Goal: Book appointment/travel/reservation

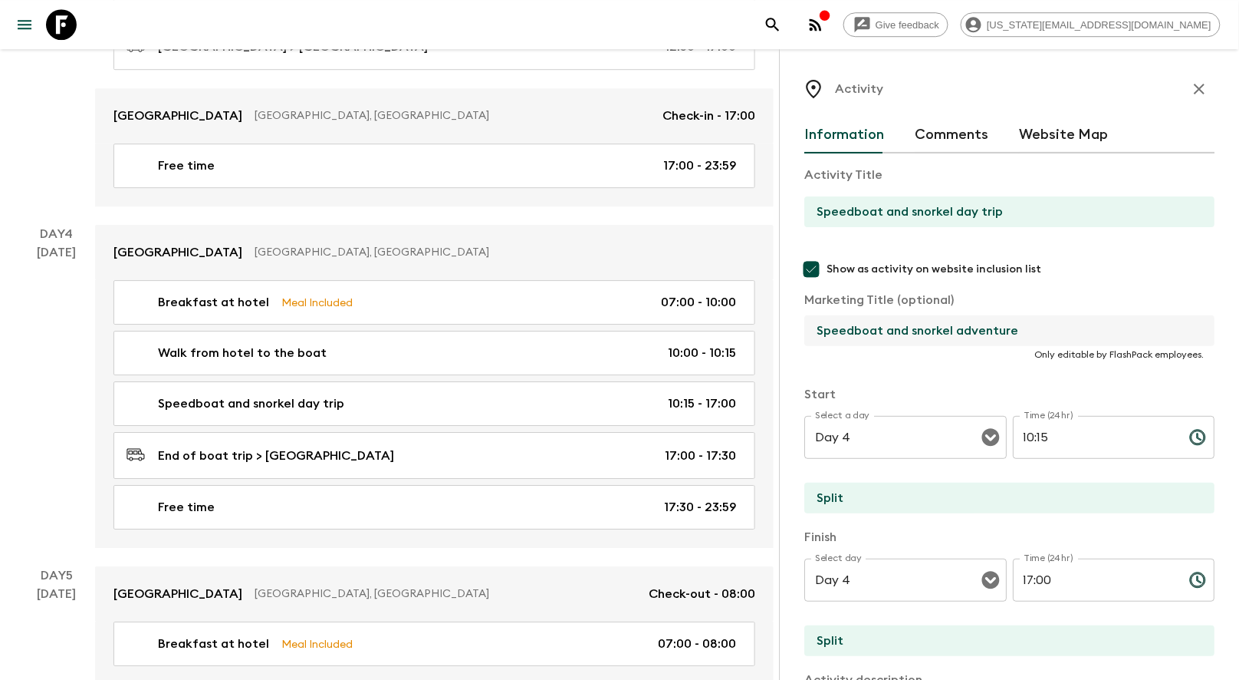
scroll to position [70, 0]
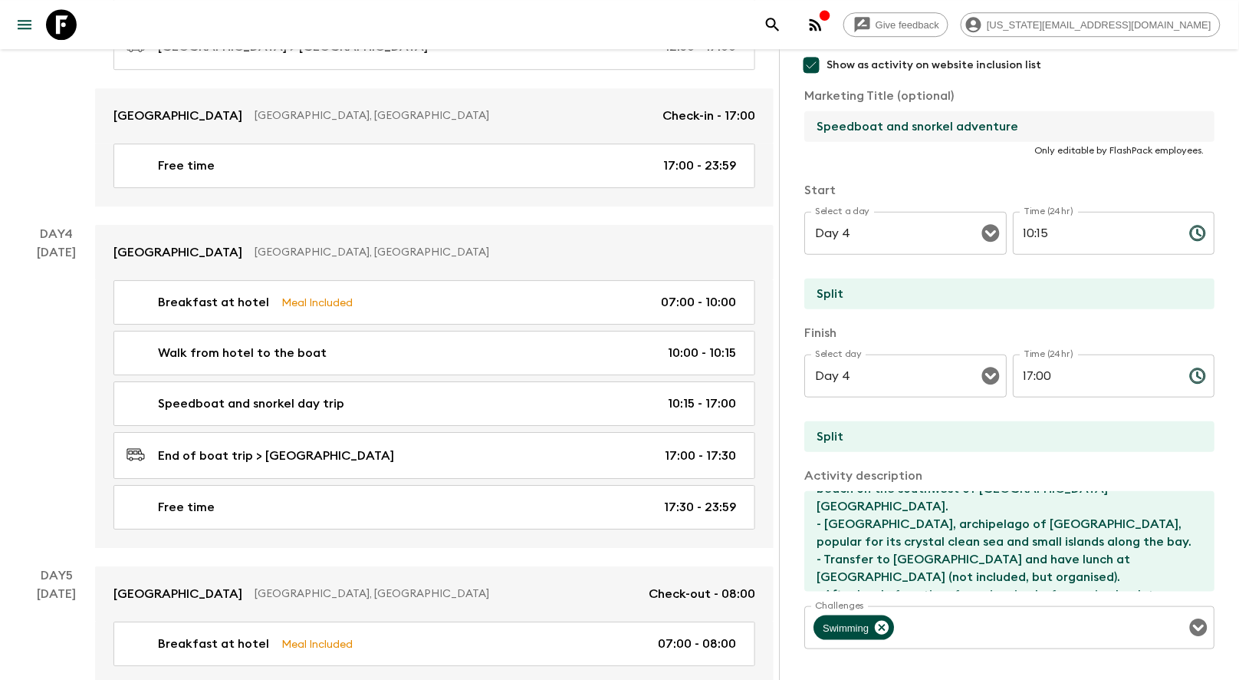
click at [67, 27] on icon at bounding box center [61, 24] width 31 height 31
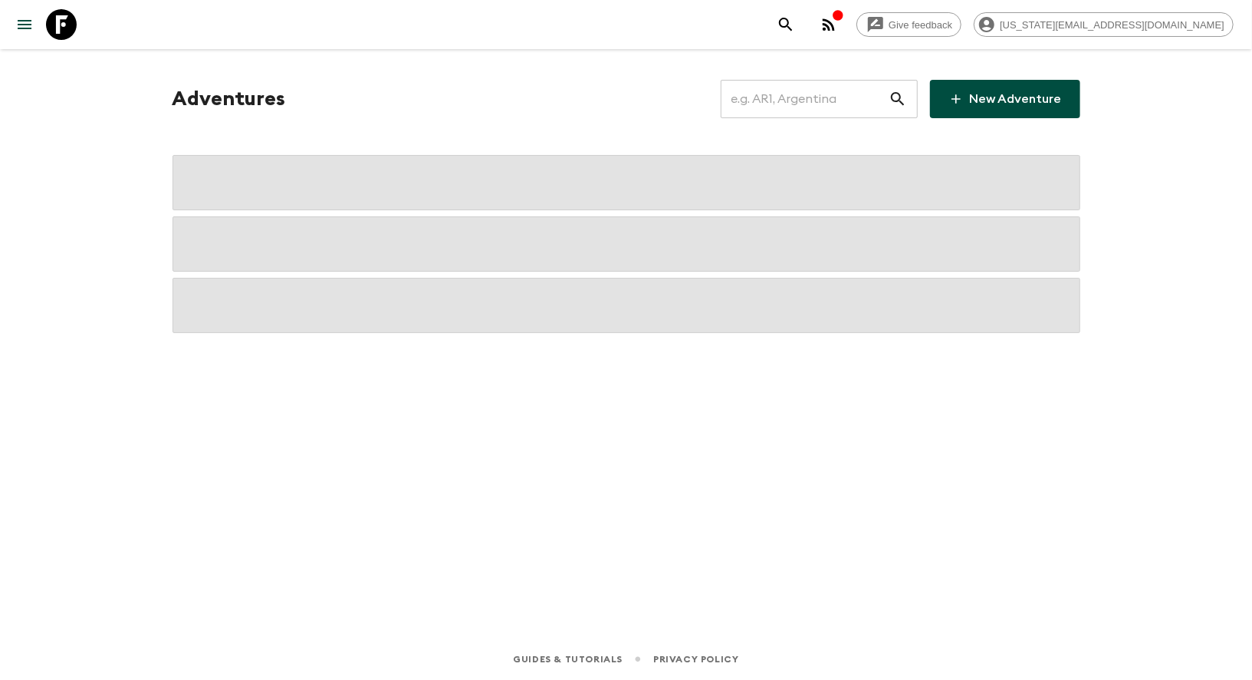
click at [67, 27] on icon at bounding box center [61, 24] width 31 height 31
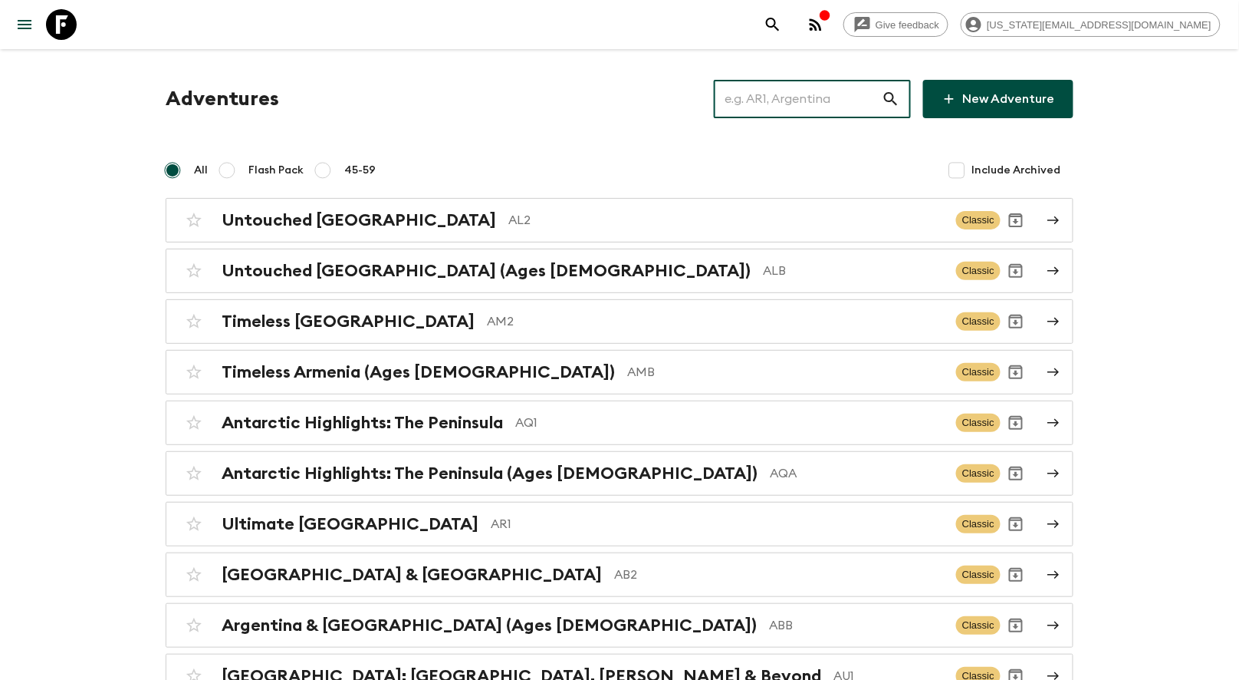
click at [782, 103] on input "text" at bounding box center [798, 98] width 168 height 43
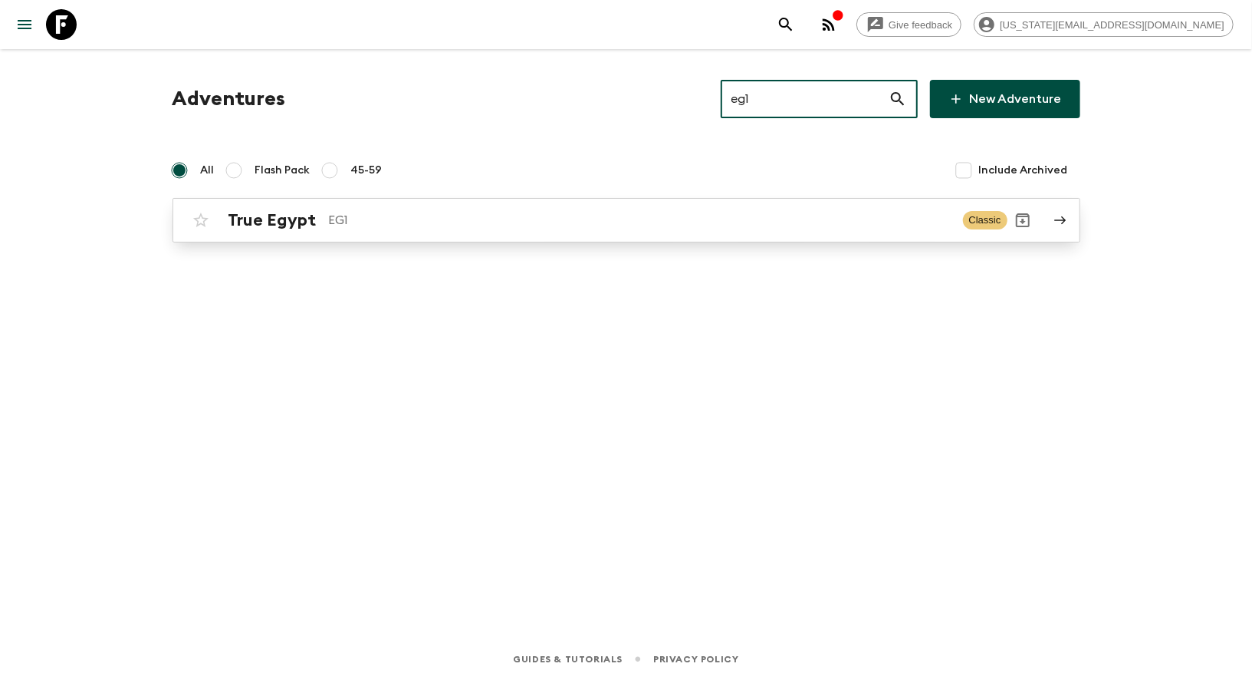
type input "eg1"
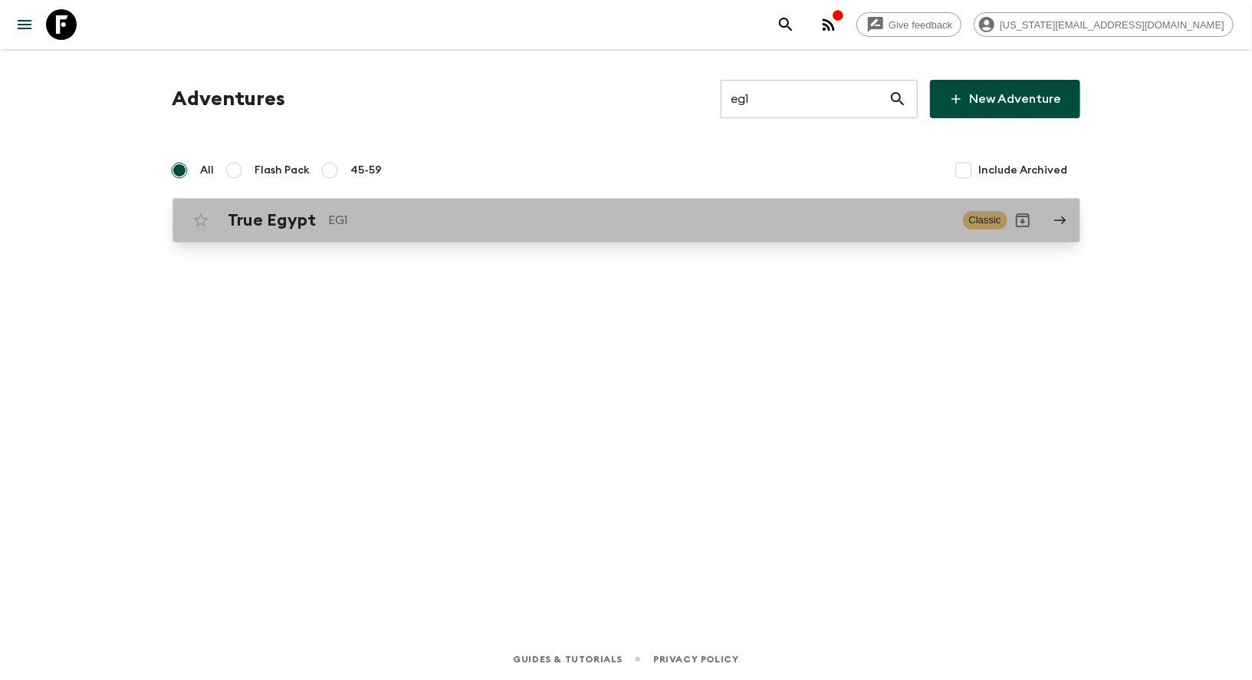
click at [776, 202] on link "True Egypt EG1 Classic" at bounding box center [627, 220] width 908 height 44
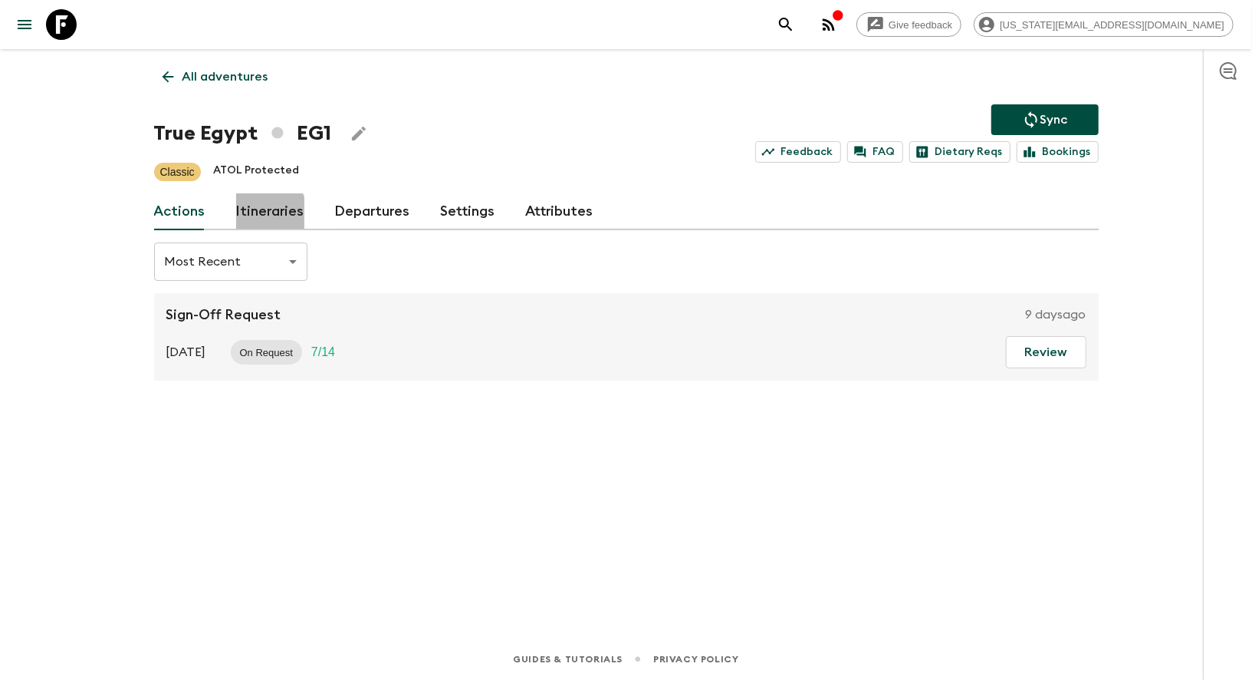
click at [259, 212] on link "Itineraries" at bounding box center [270, 211] width 68 height 37
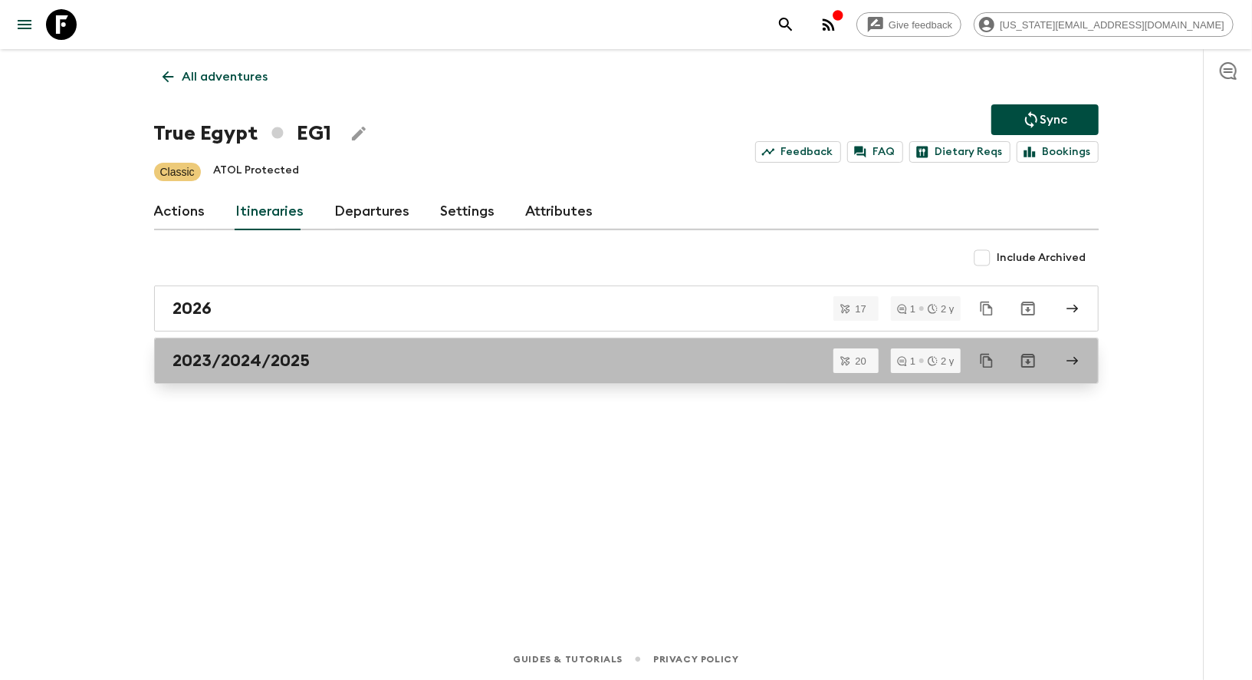
click at [185, 364] on h2 "2023/2024/2025" at bounding box center [241, 361] width 137 height 20
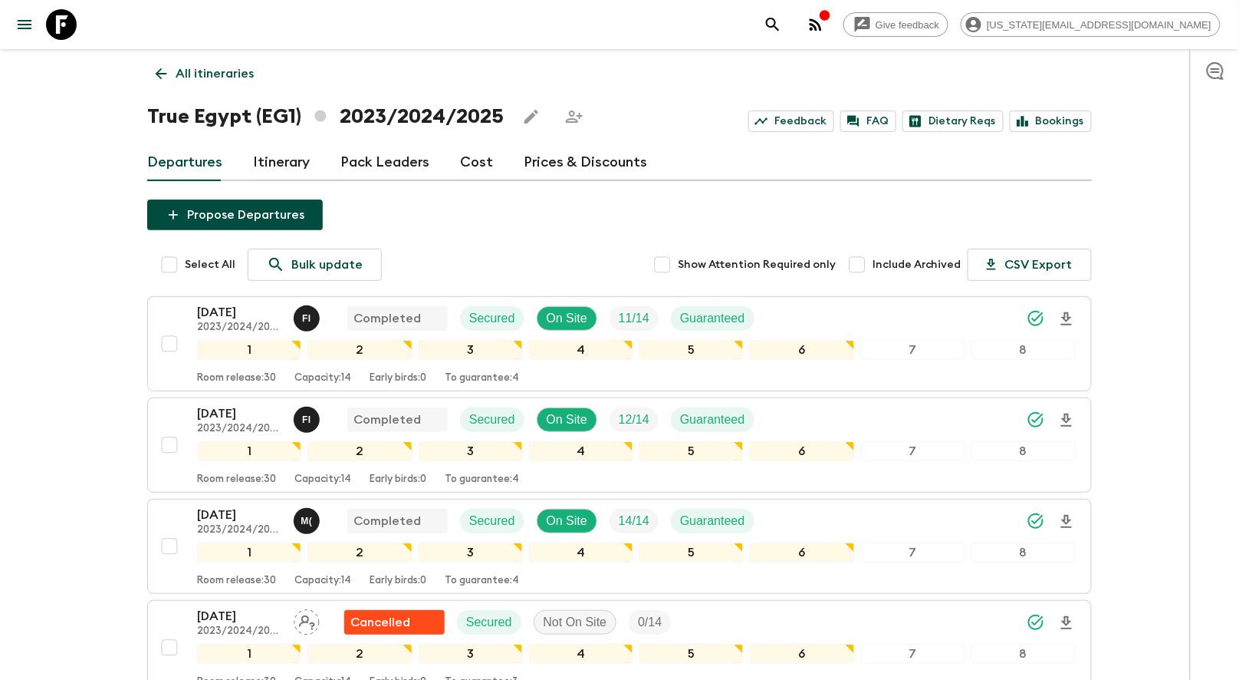
scroll to position [861, 0]
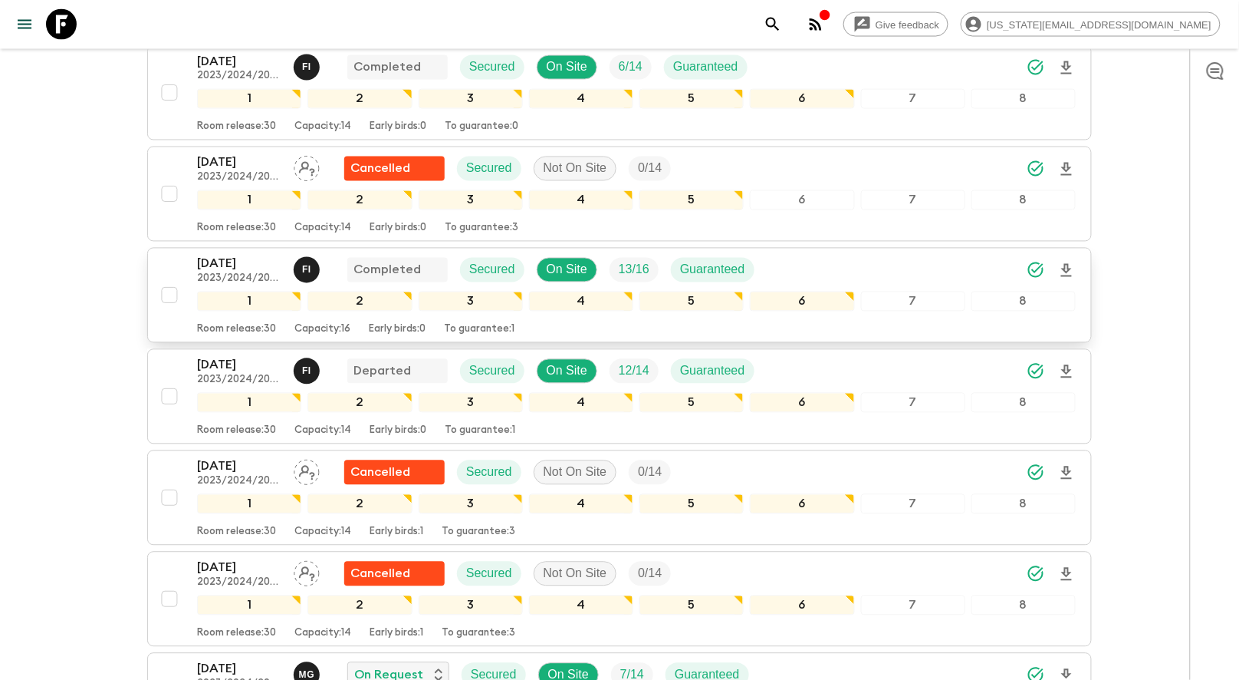
click at [229, 255] on p "[DATE]" at bounding box center [239, 264] width 84 height 18
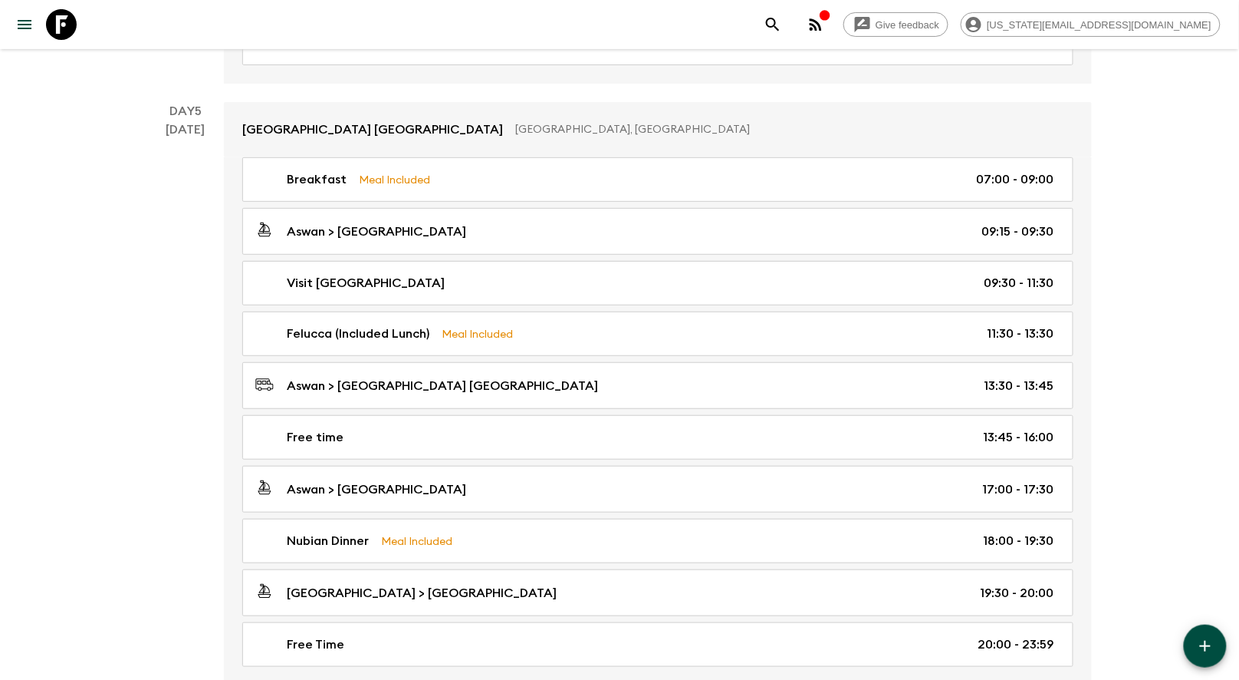
scroll to position [1967, 0]
